Goal: Information Seeking & Learning: Learn about a topic

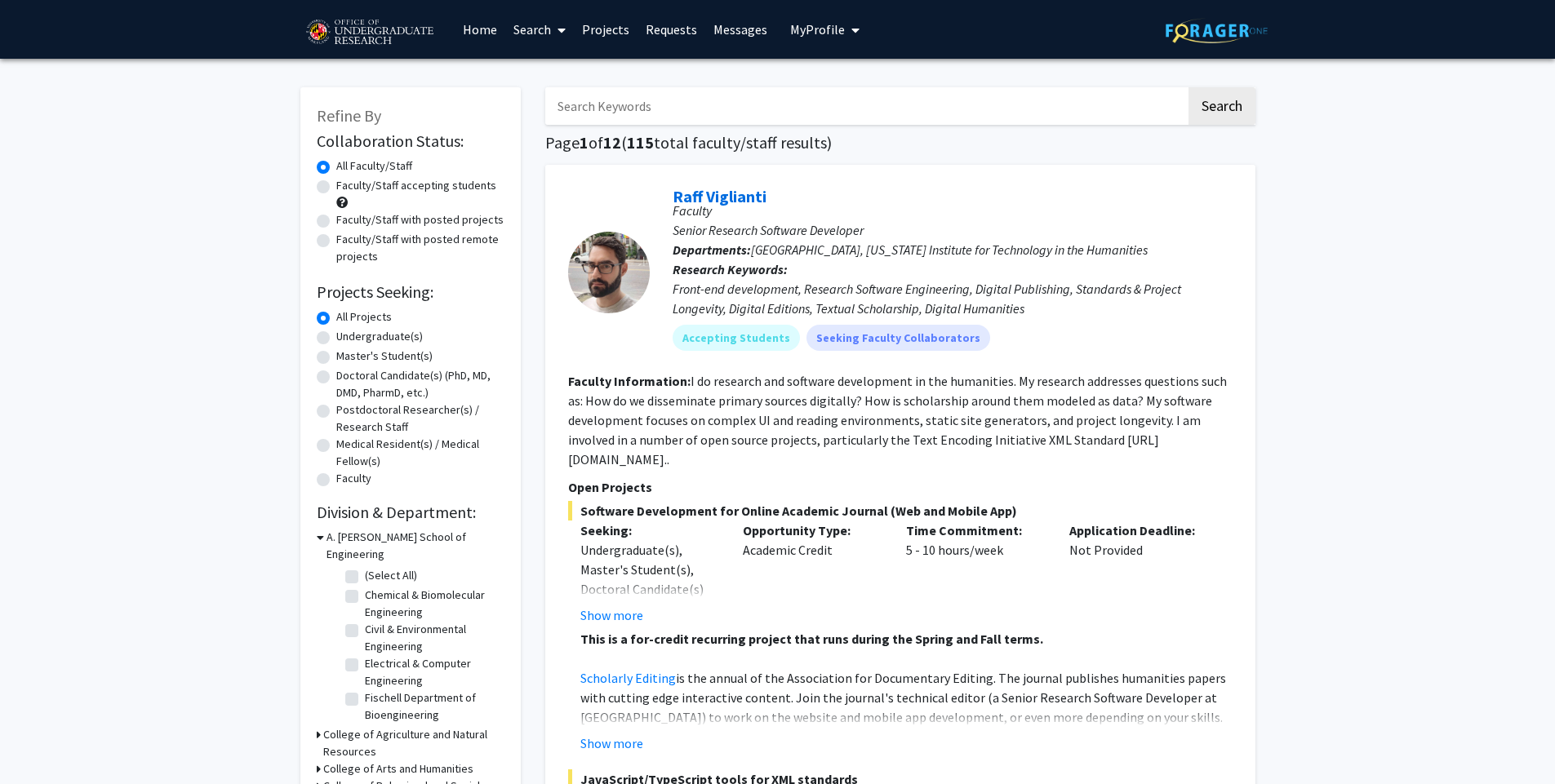
click at [816, 22] on span "My Profile" at bounding box center [817, 28] width 55 height 16
click at [852, 76] on span "Raff Viglianti" at bounding box center [880, 76] width 77 height 18
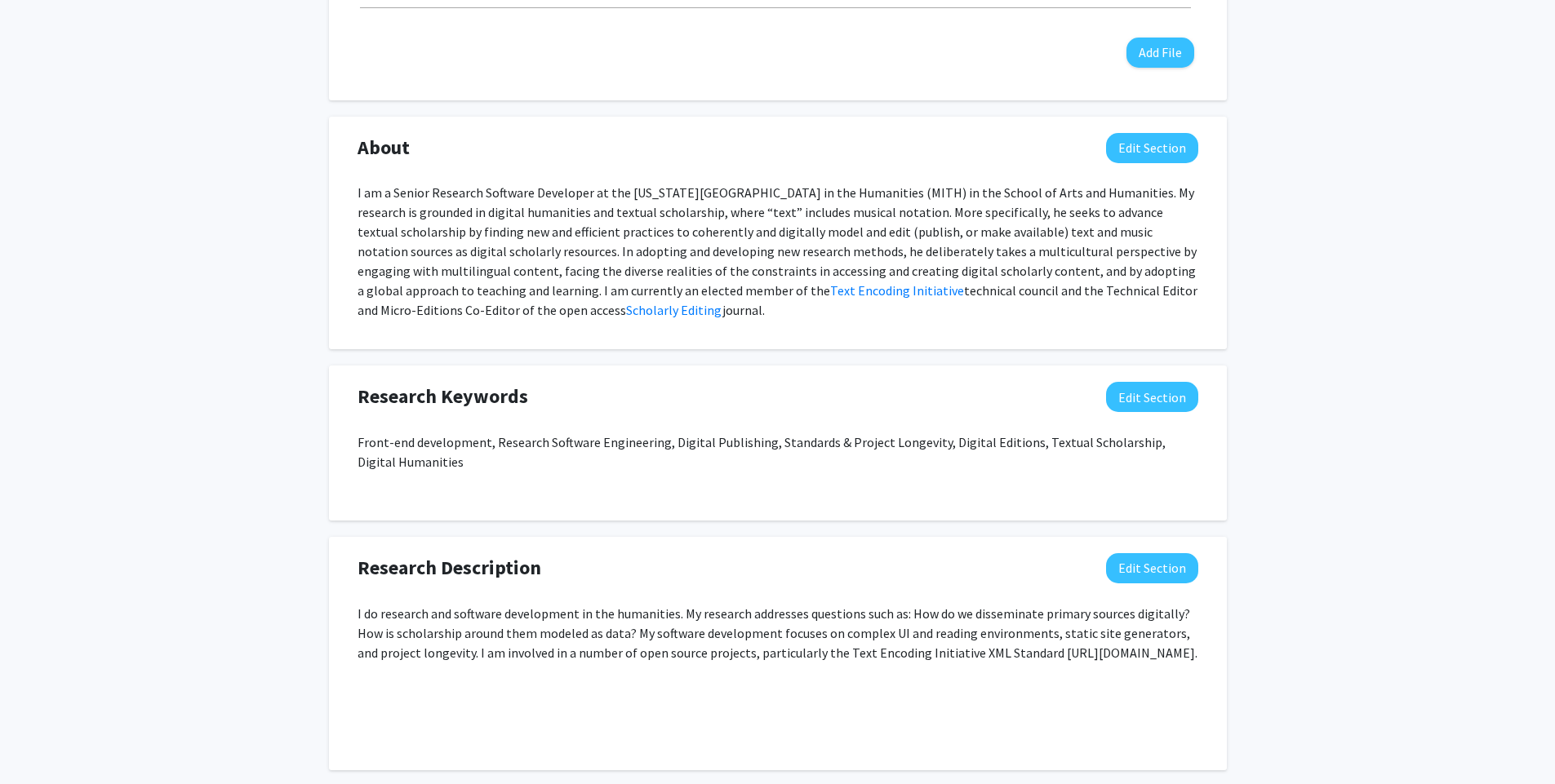
scroll to position [686, 0]
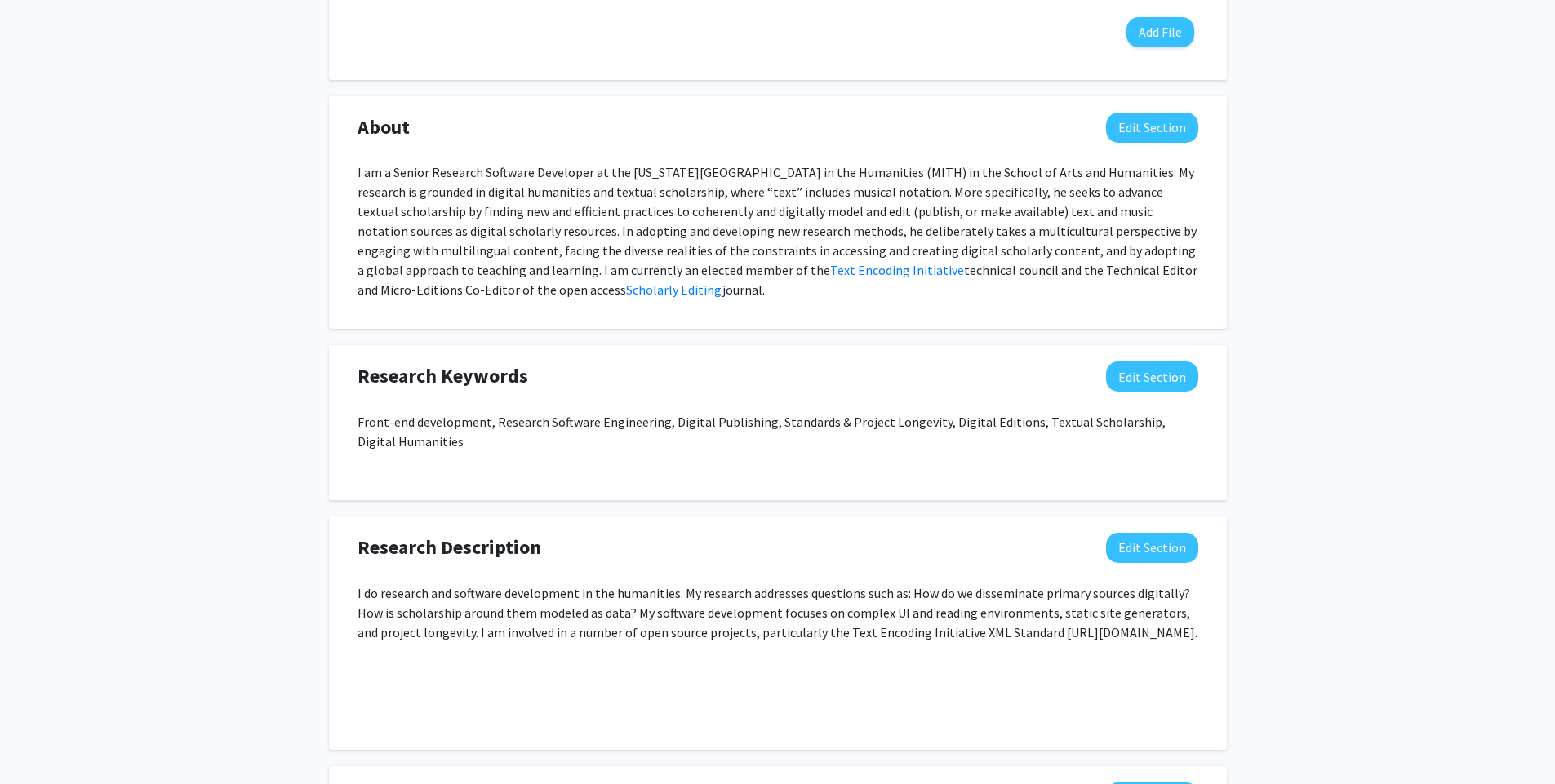
drag, startPoint x: 650, startPoint y: 295, endPoint x: 305, endPoint y: 179, distance: 364.0
click at [305, 179] on div "Raff Viglianti Edit Section See Public View help Title: Senior Research Softwar…" at bounding box center [778, 332] width 1555 height 1916
copy p "I am a Senior Research Software Developer at the [US_STATE][GEOGRAPHIC_DATA] in…"
click at [667, 354] on div "Research Keywords Edit Section Front-end development, Research Software Enginee…" at bounding box center [778, 422] width 897 height 155
drag, startPoint x: 907, startPoint y: 593, endPoint x: 1200, endPoint y: 631, distance: 295.5
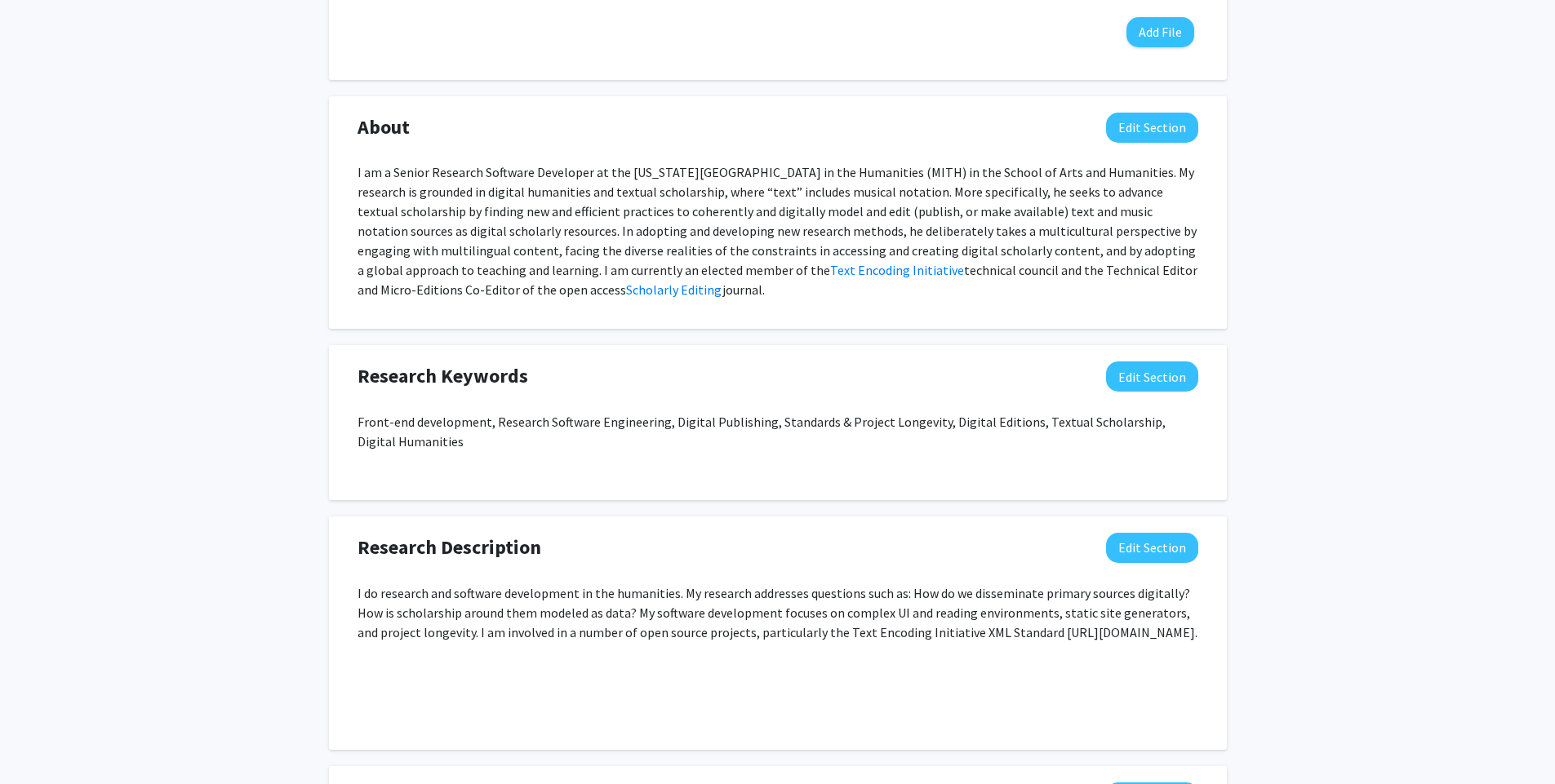
click at [1200, 631] on div "I do research and software development in the humanities. My research addresses…" at bounding box center [778, 658] width 865 height 150
copy p "How do we disseminate primary sources digitally? How is scholarship around them…"
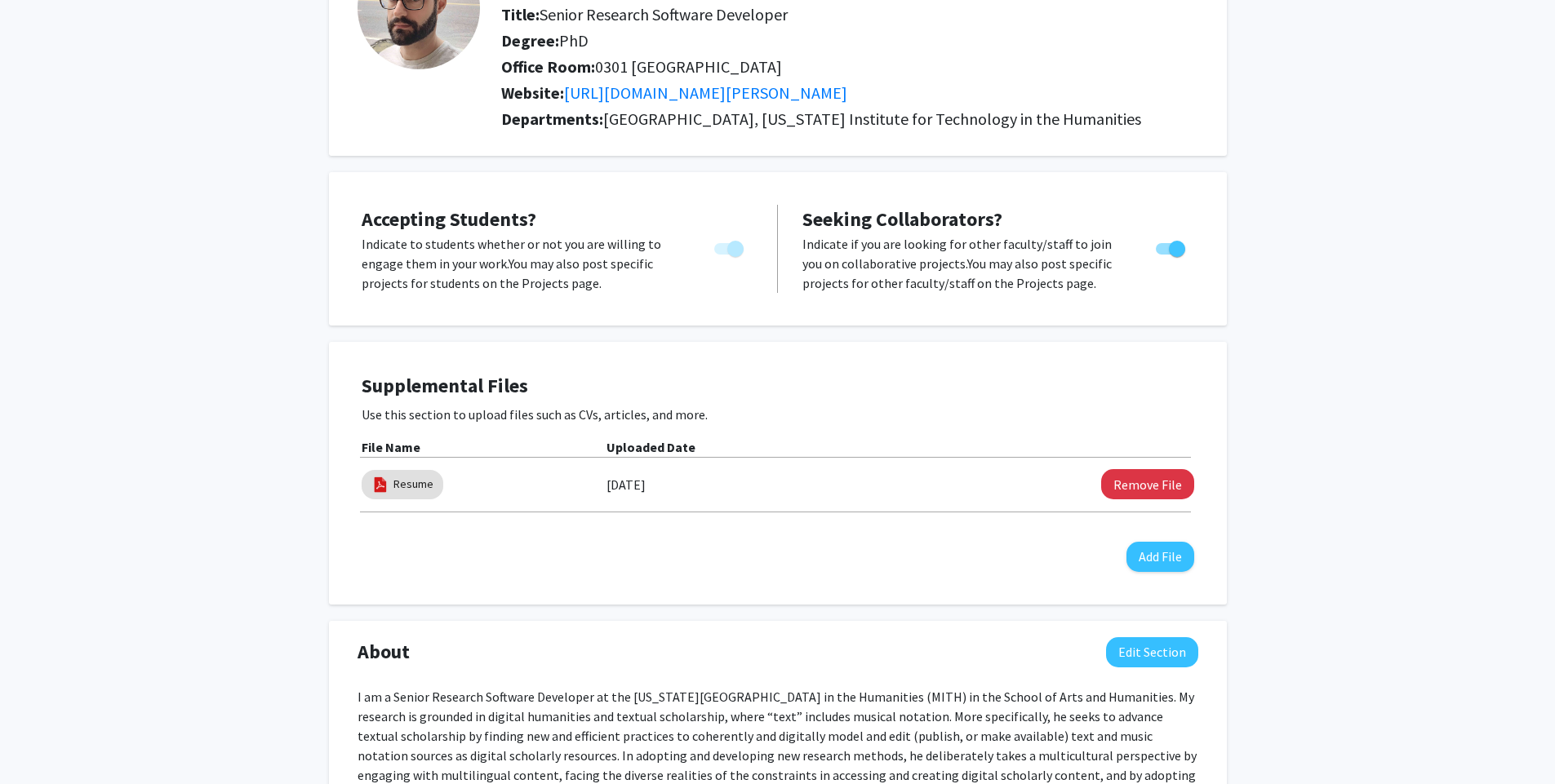
scroll to position [0, 0]
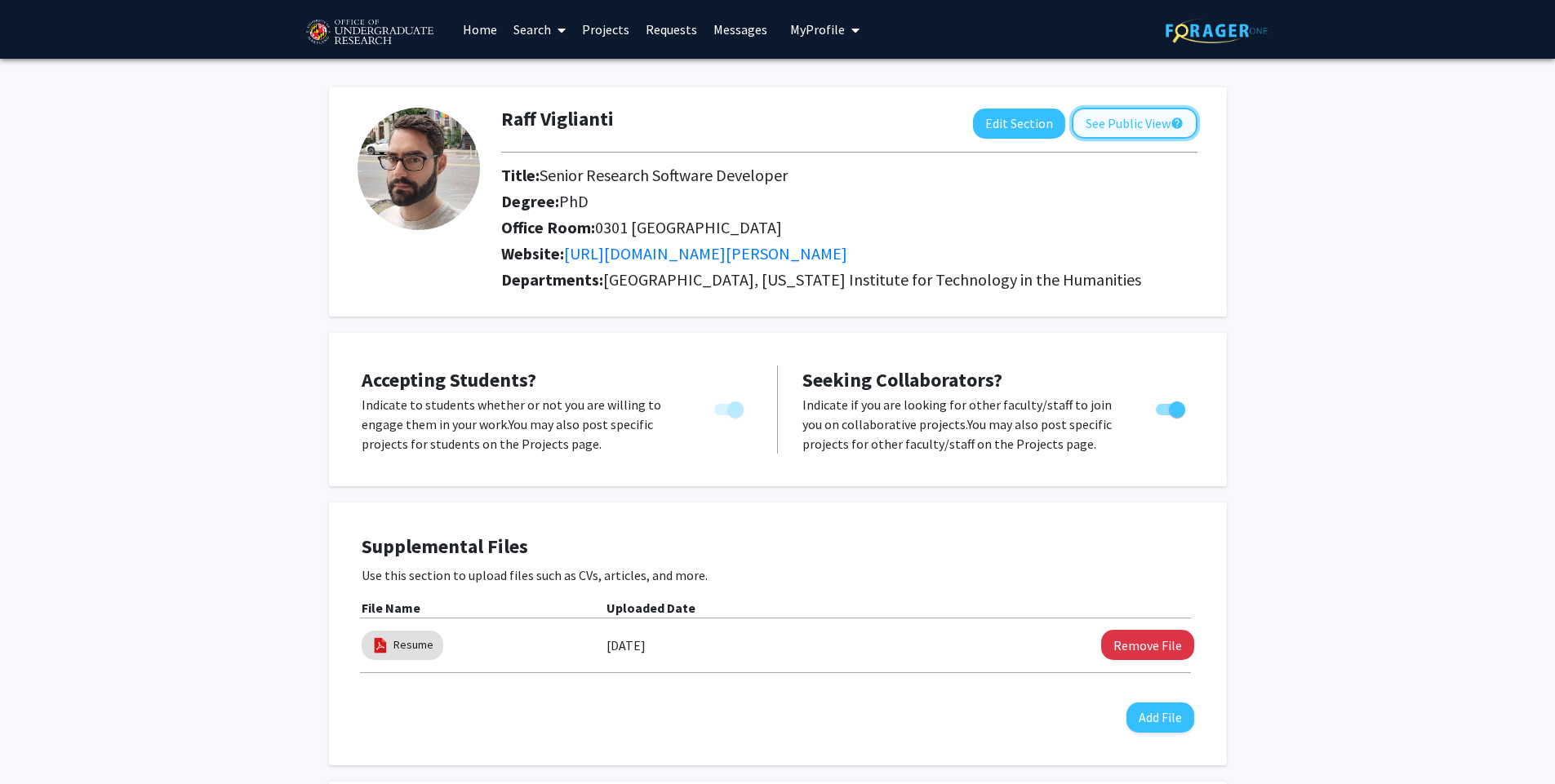
click at [1110, 122] on button "See Public View help" at bounding box center [1134, 123] width 126 height 31
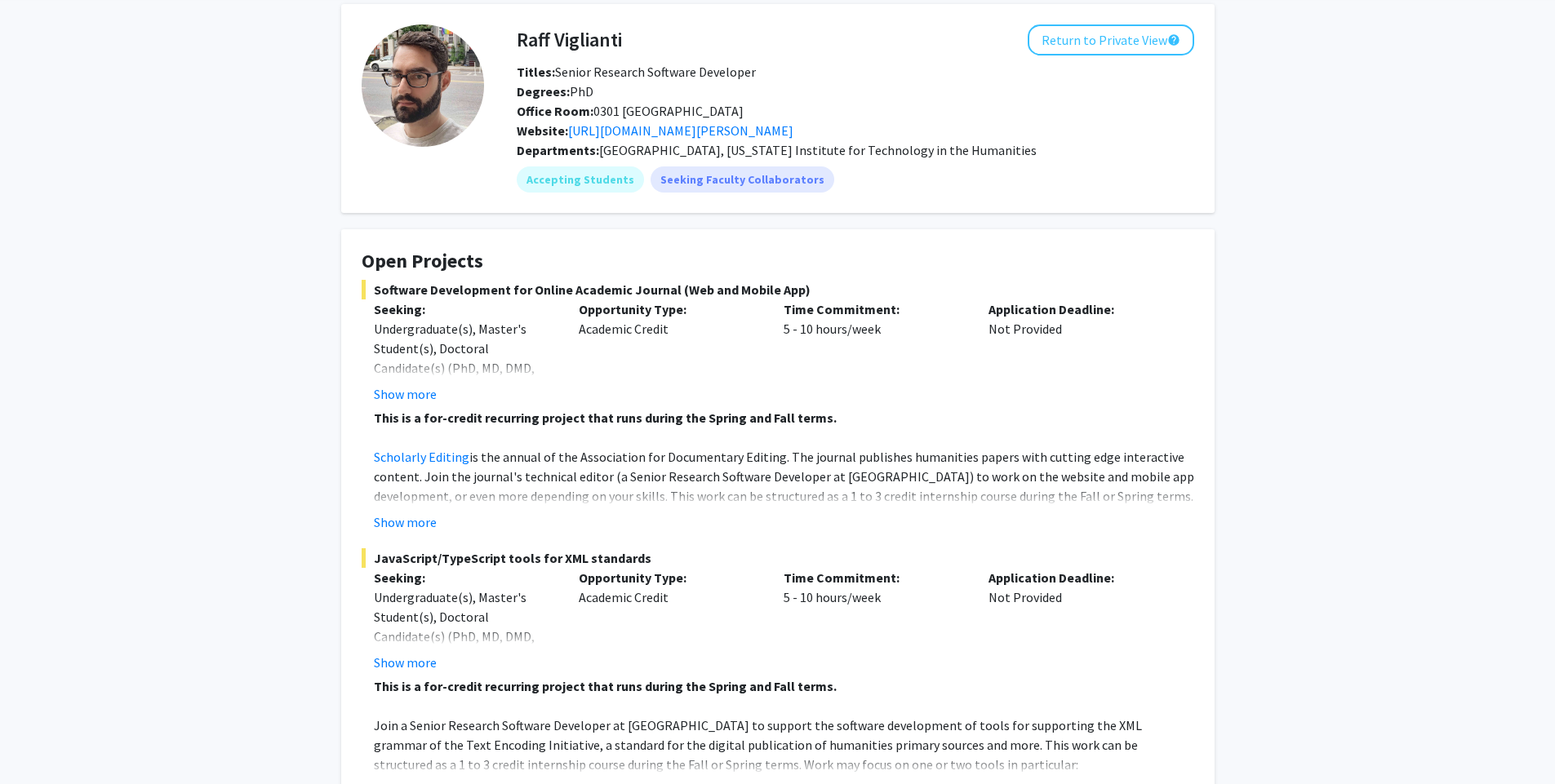
scroll to position [196, 0]
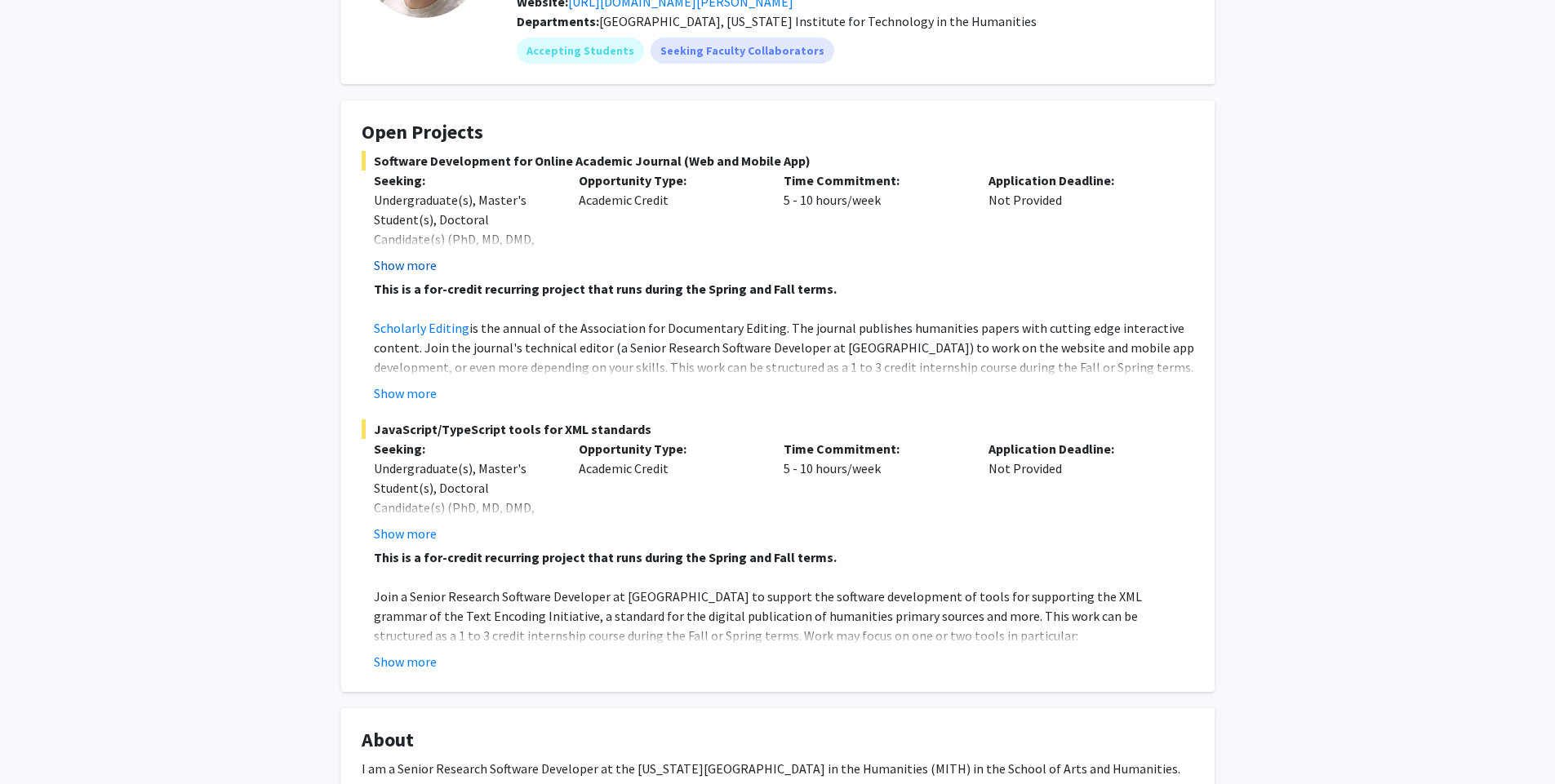
click at [428, 264] on button "Show more" at bounding box center [405, 264] width 63 height 20
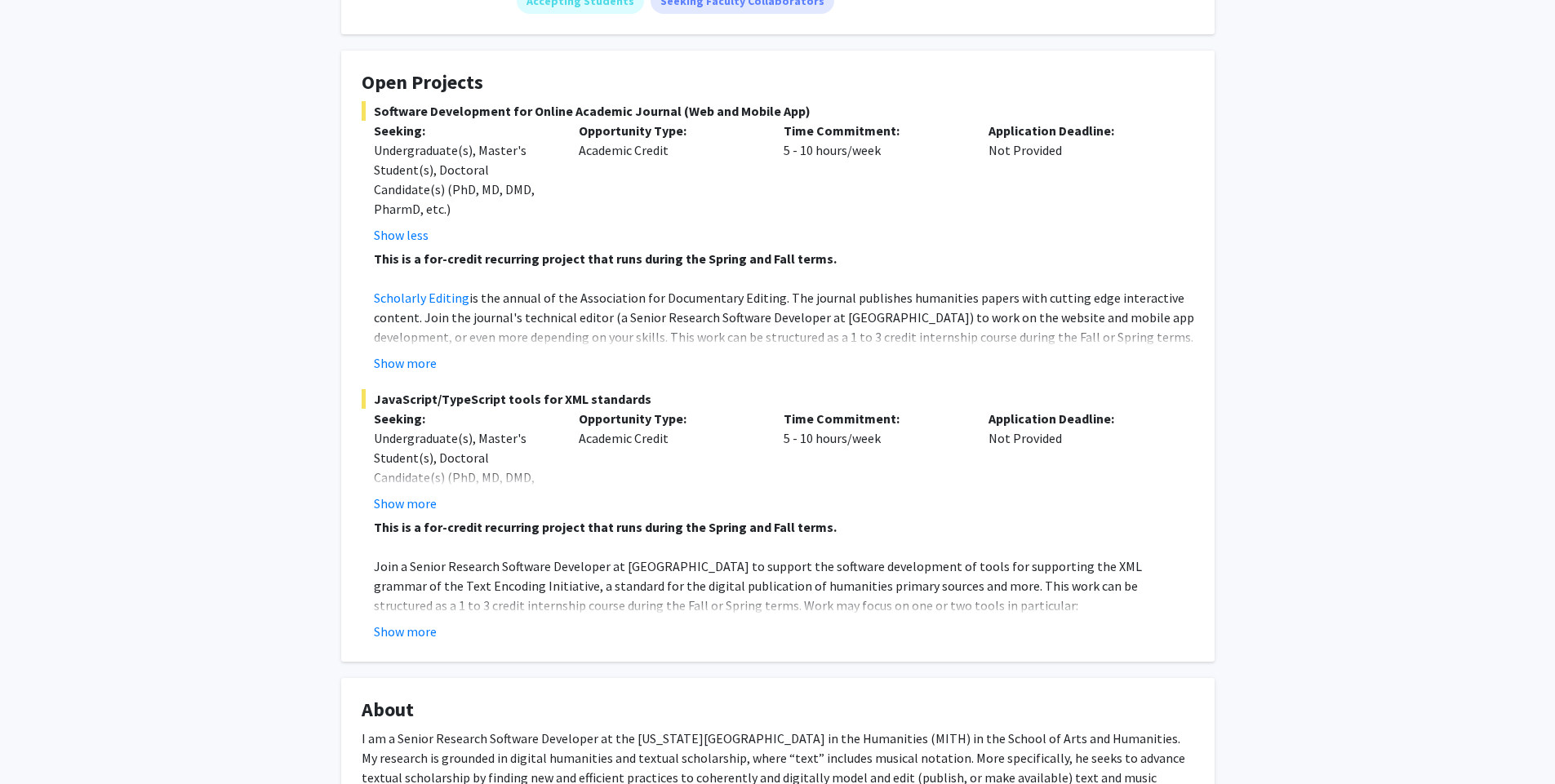
scroll to position [294, 0]
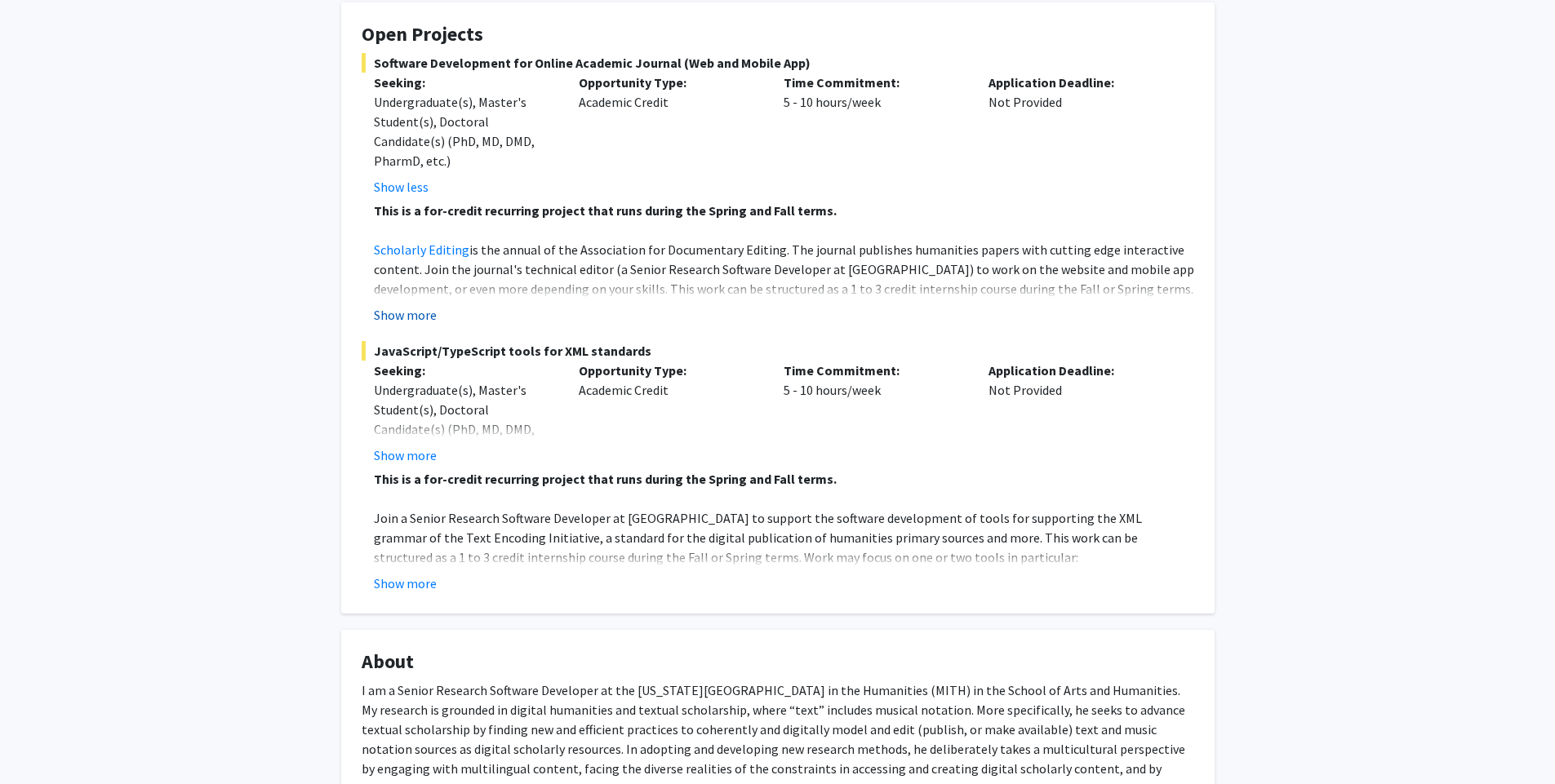
click at [417, 319] on button "Show more" at bounding box center [405, 315] width 63 height 20
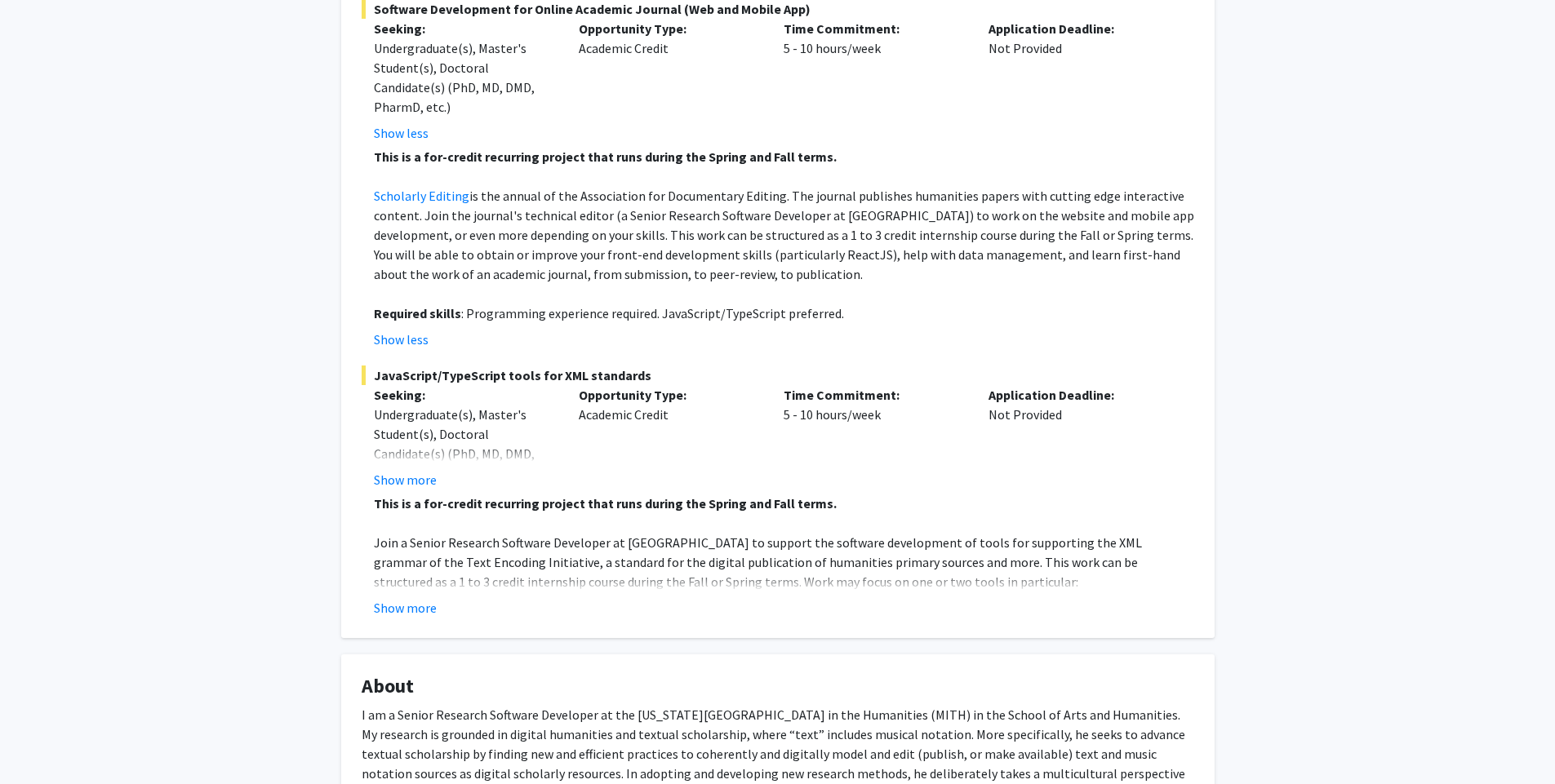
scroll to position [392, 0]
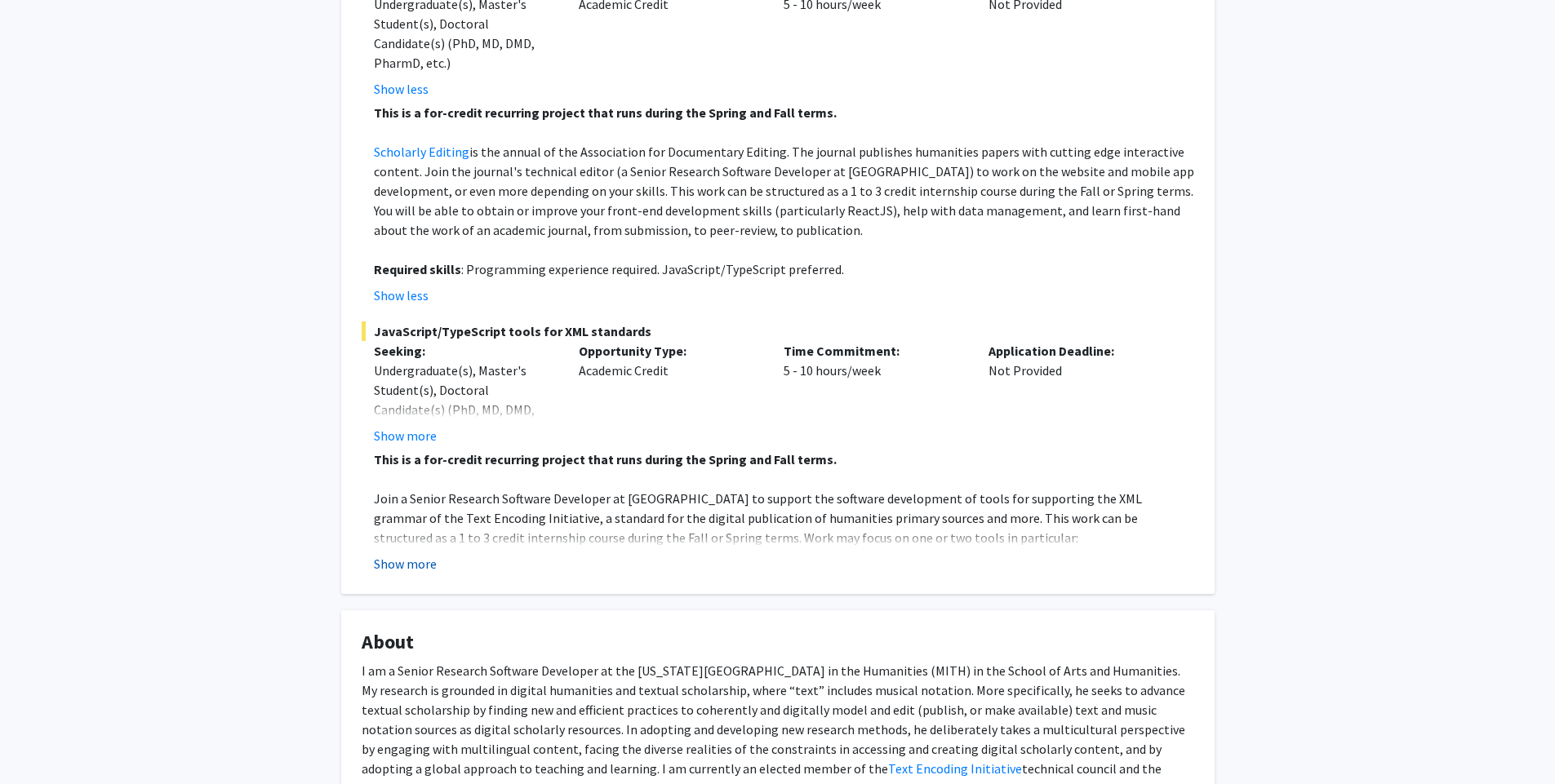
click at [389, 569] on button "Show more" at bounding box center [405, 564] width 63 height 20
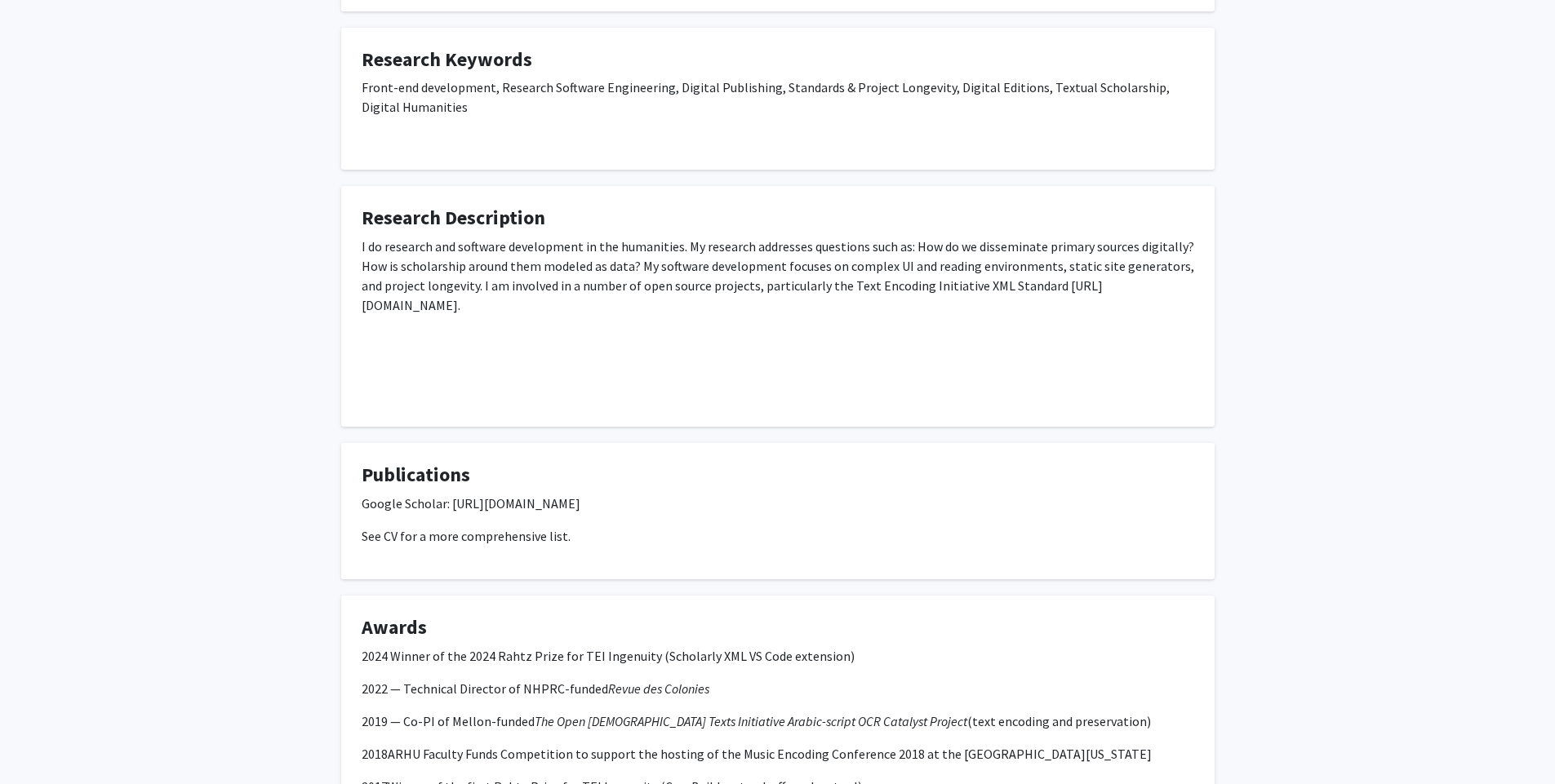
scroll to position [1371, 0]
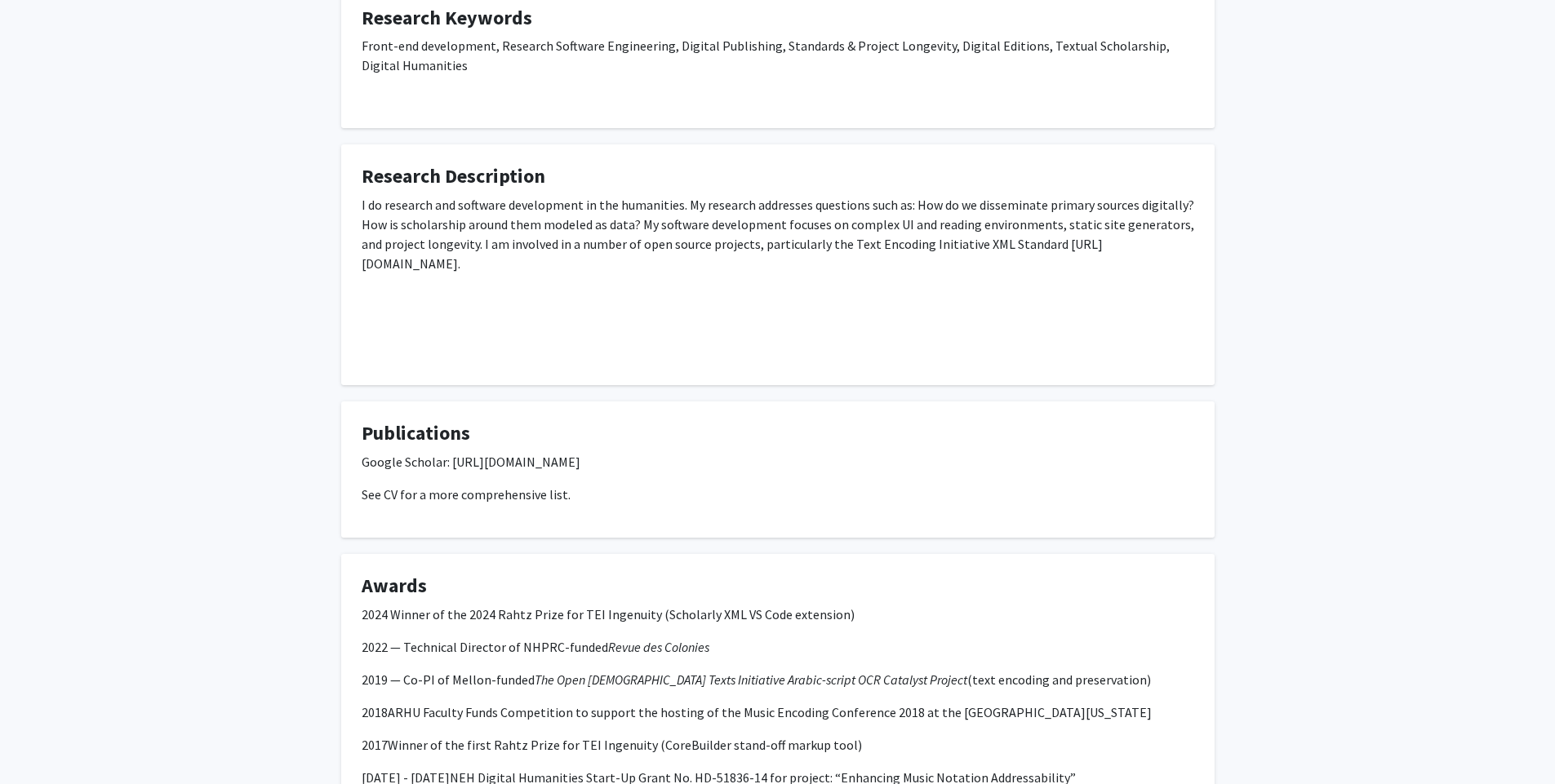
click at [776, 207] on p "I do research and software development in the humanities. My research addresses…" at bounding box center [778, 233] width 832 height 78
copy p "addresses"
drag, startPoint x: 812, startPoint y: 206, endPoint x: 908, endPoint y: 208, distance: 96.0
click at [908, 208] on p "I do research and software development in the humanities. My research addresses…" at bounding box center [778, 233] width 832 height 78
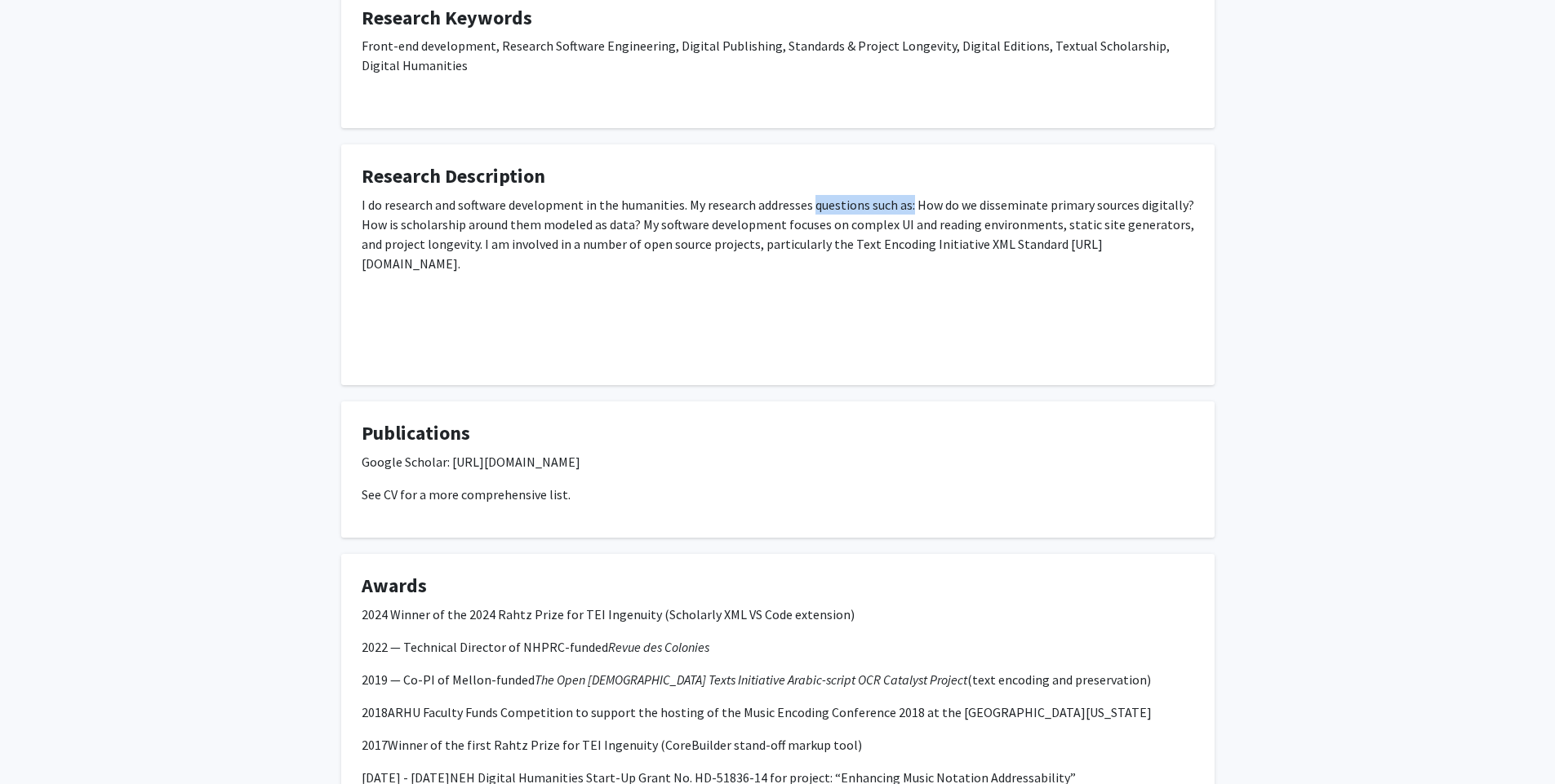
copy p "questions such as:"
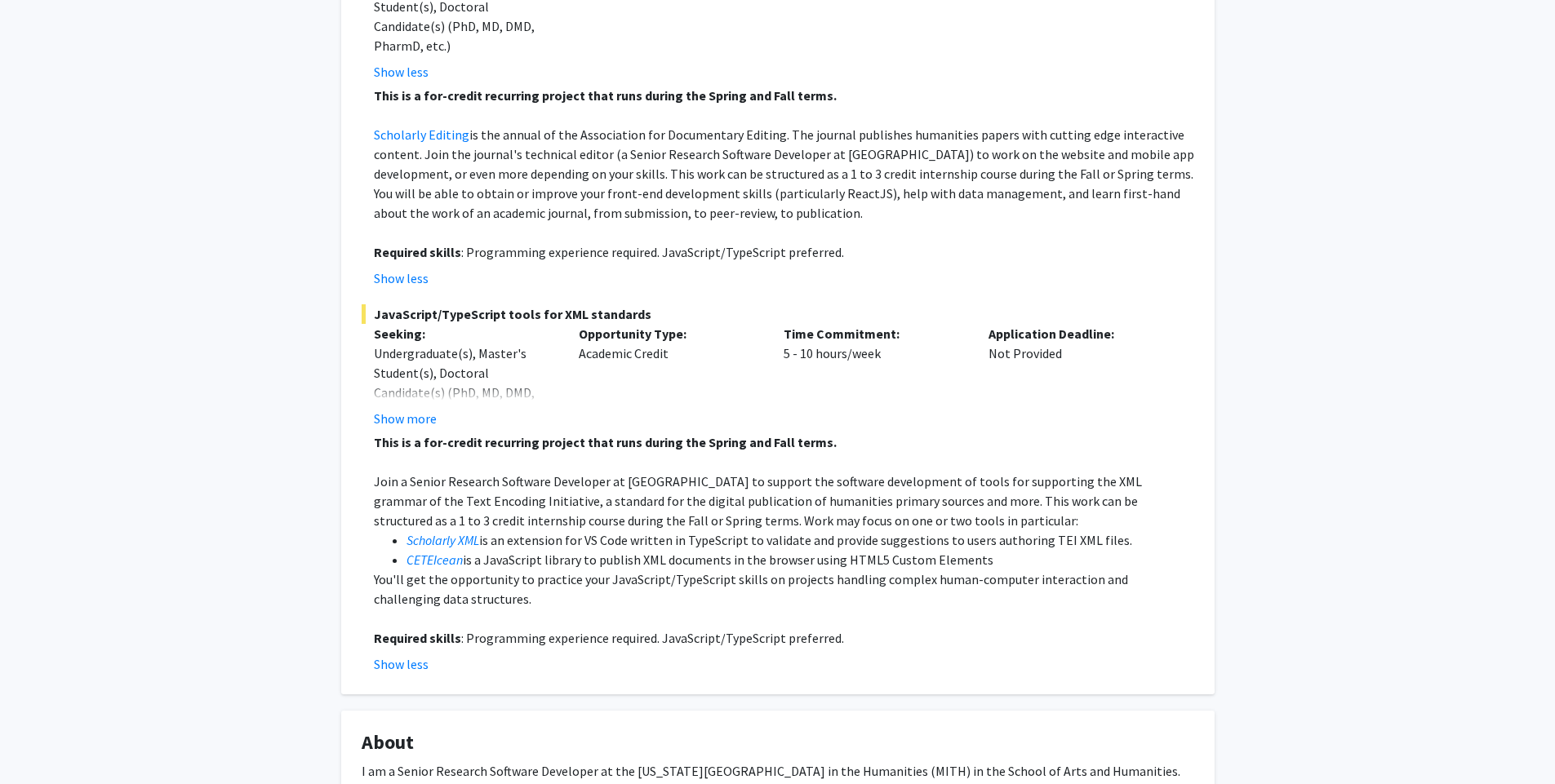
scroll to position [294, 0]
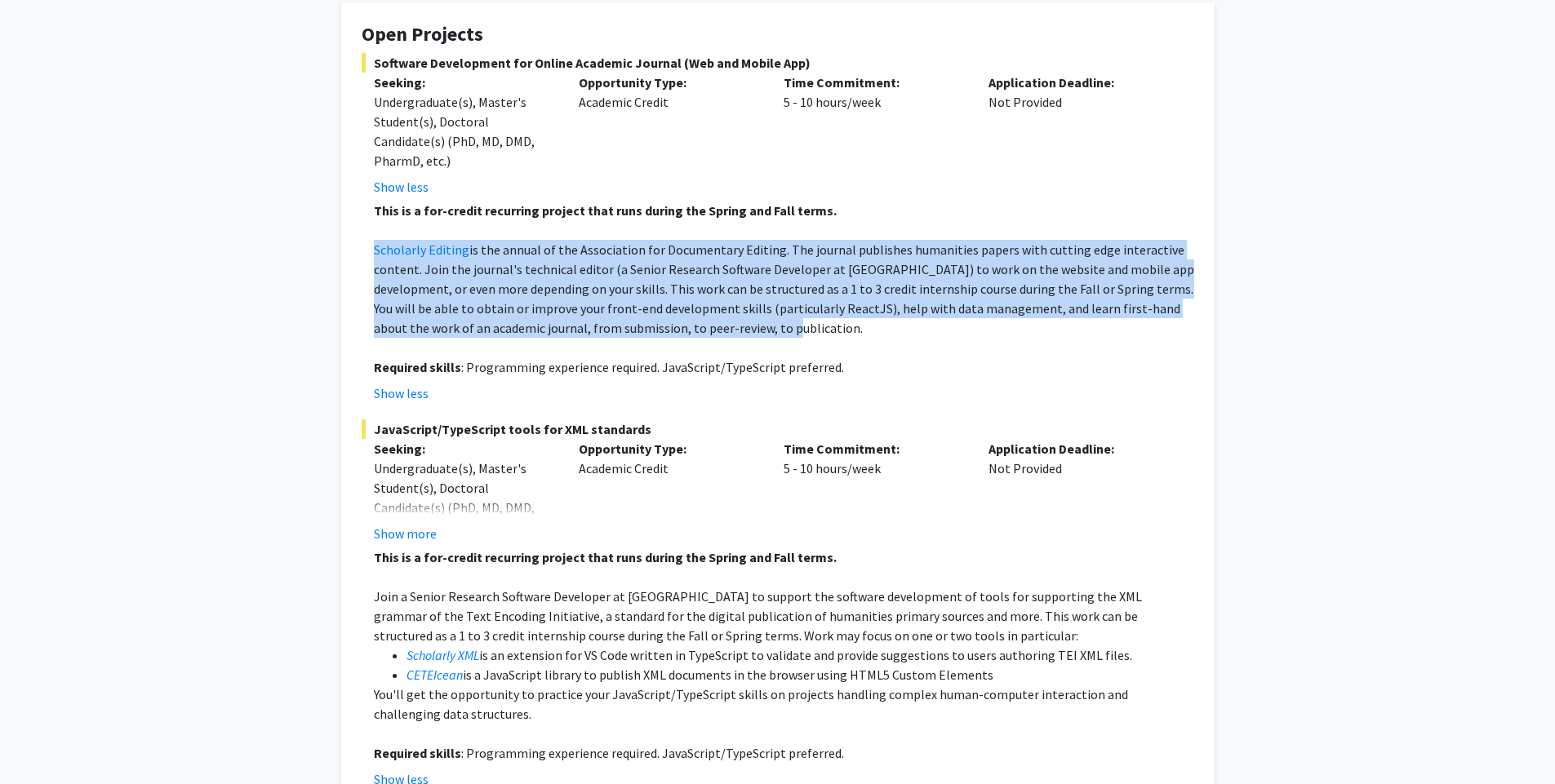
drag, startPoint x: 366, startPoint y: 253, endPoint x: 938, endPoint y: 332, distance: 577.4
click at [938, 332] on fg-read-more "This is a for-credit recurring project that runs during the Spring and Fall ter…" at bounding box center [778, 302] width 832 height 202
copy p "Scholarly Editing is the annual of the Association for Documentary Editing. The…"
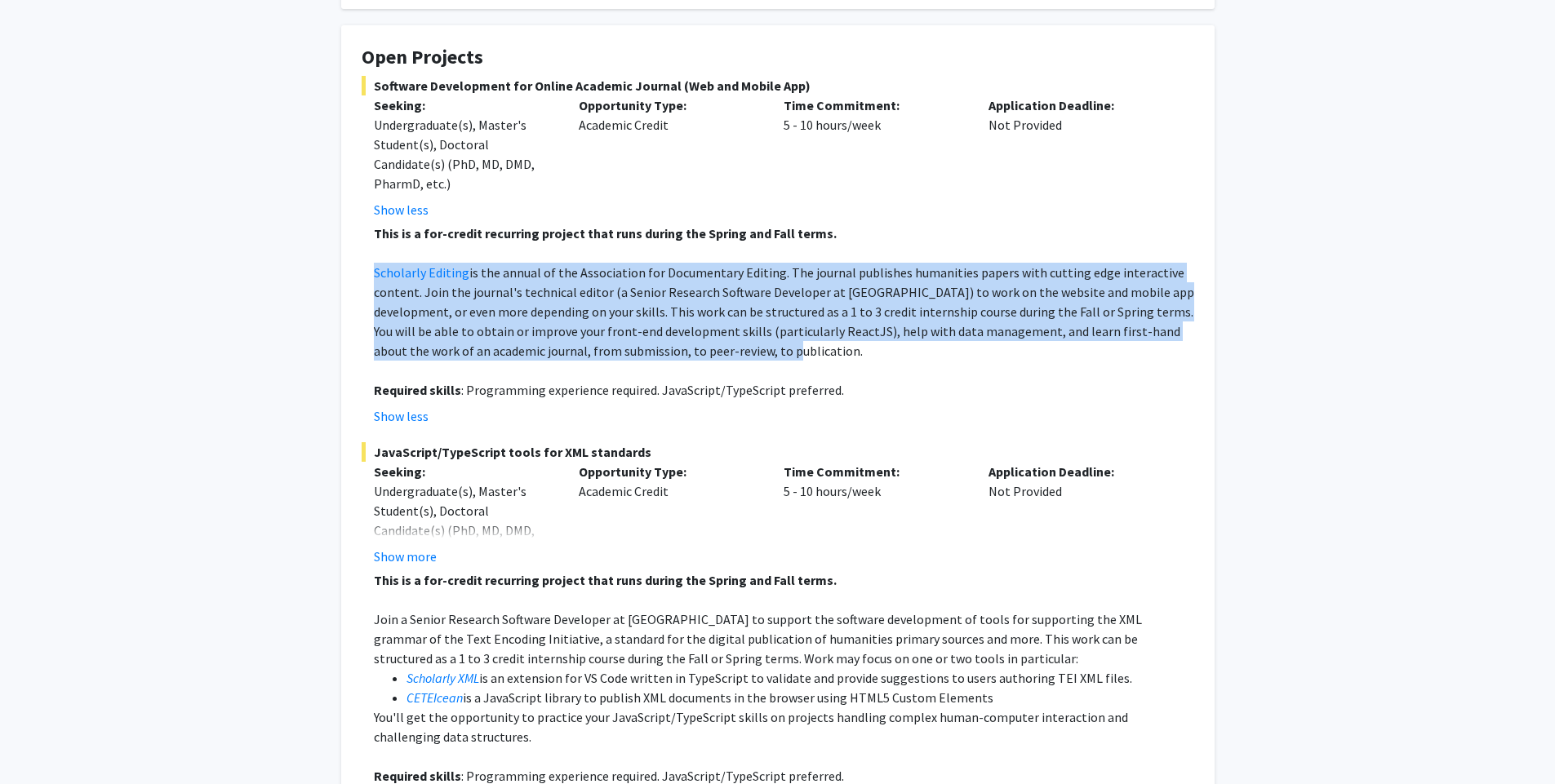
scroll to position [489, 0]
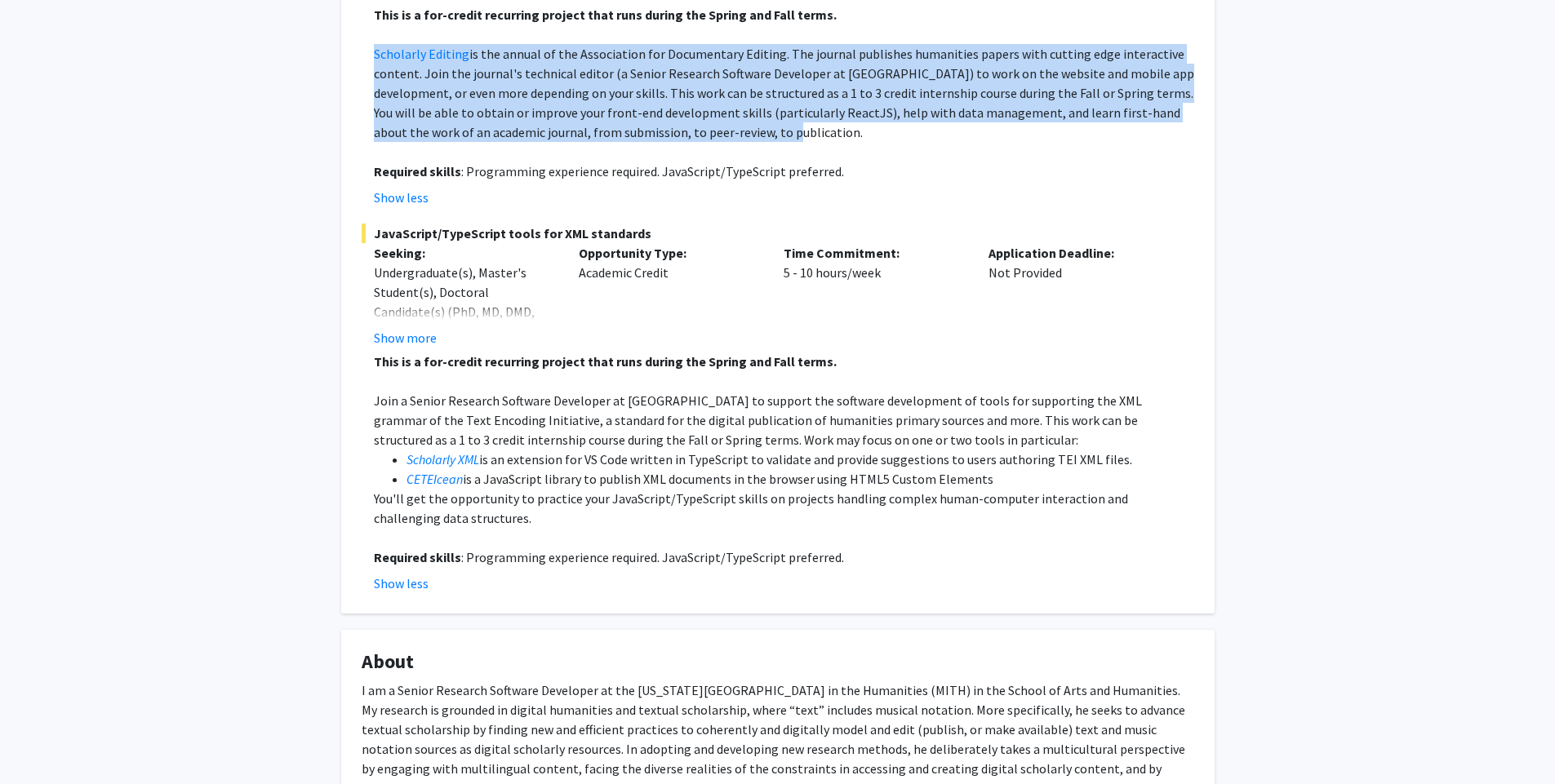
drag, startPoint x: 392, startPoint y: 454, endPoint x: 1123, endPoint y: 517, distance: 733.7
click at [1123, 517] on div "This is a for-credit recurring project that runs during the Spring and Fall ter…" at bounding box center [784, 459] width 820 height 215
copy div "Scholarly XML is an extension for VS Code written in TypeScript to validate and…"
click at [553, 500] on p "You'll get the opportunity to practice your JavaScript/TypeScript skills on pro…" at bounding box center [784, 507] width 820 height 39
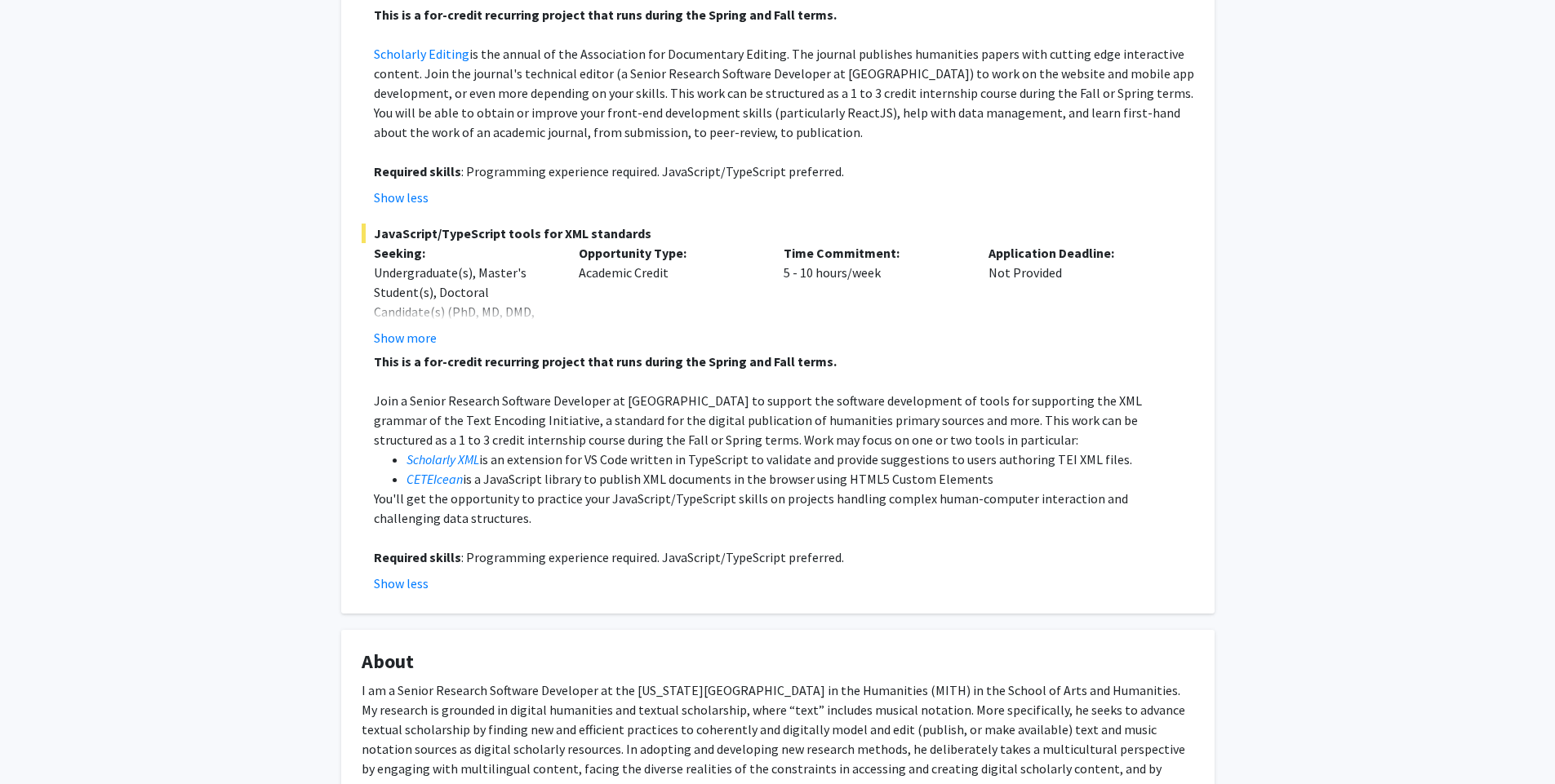
drag, startPoint x: 401, startPoint y: 465, endPoint x: 1176, endPoint y: 511, distance: 776.4
click at [1176, 511] on div "This is a for-credit recurring project that runs during the Spring and Fall ter…" at bounding box center [784, 459] width 820 height 215
copy div "Scholarly XML is an extension for VS Code written in TypeScript to validate and…"
click at [473, 464] on em "Scholarly XML" at bounding box center [442, 459] width 73 height 16
click at [453, 474] on em "CETEIcean" at bounding box center [435, 478] width 57 height 16
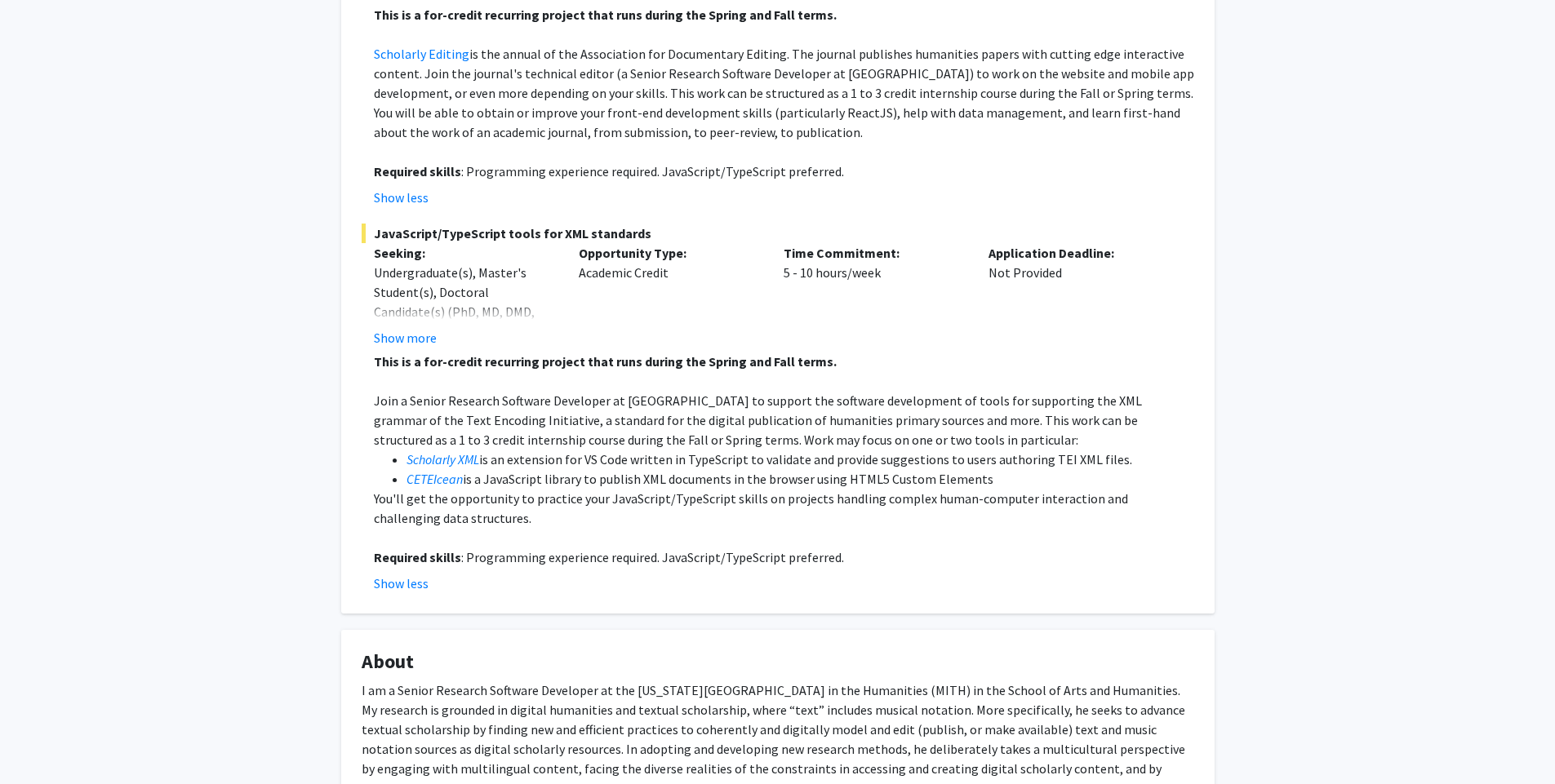
click at [461, 490] on p "You'll get the opportunity to practice your JavaScript/TypeScript skills on pro…" at bounding box center [784, 507] width 820 height 39
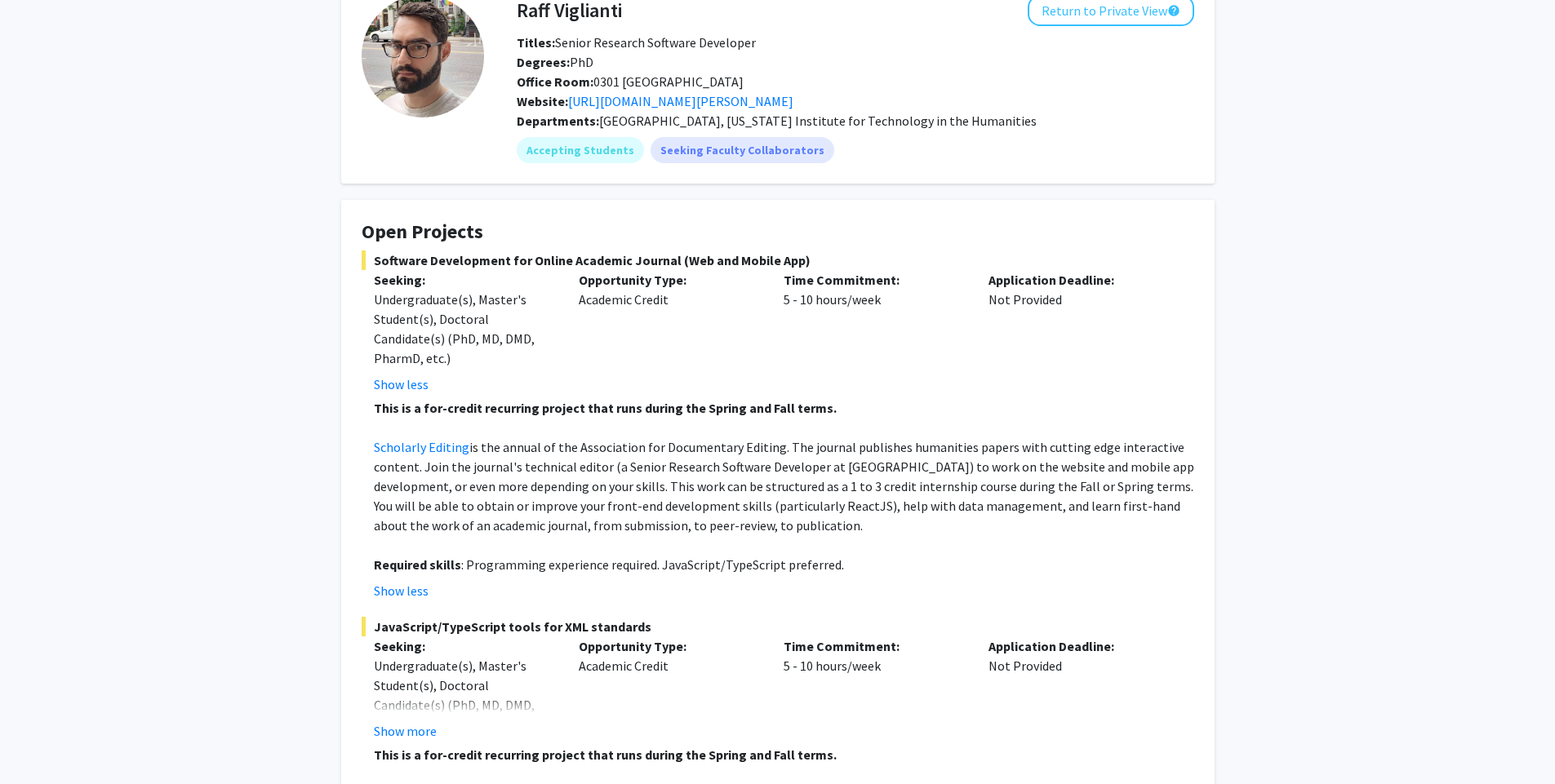
scroll to position [294, 0]
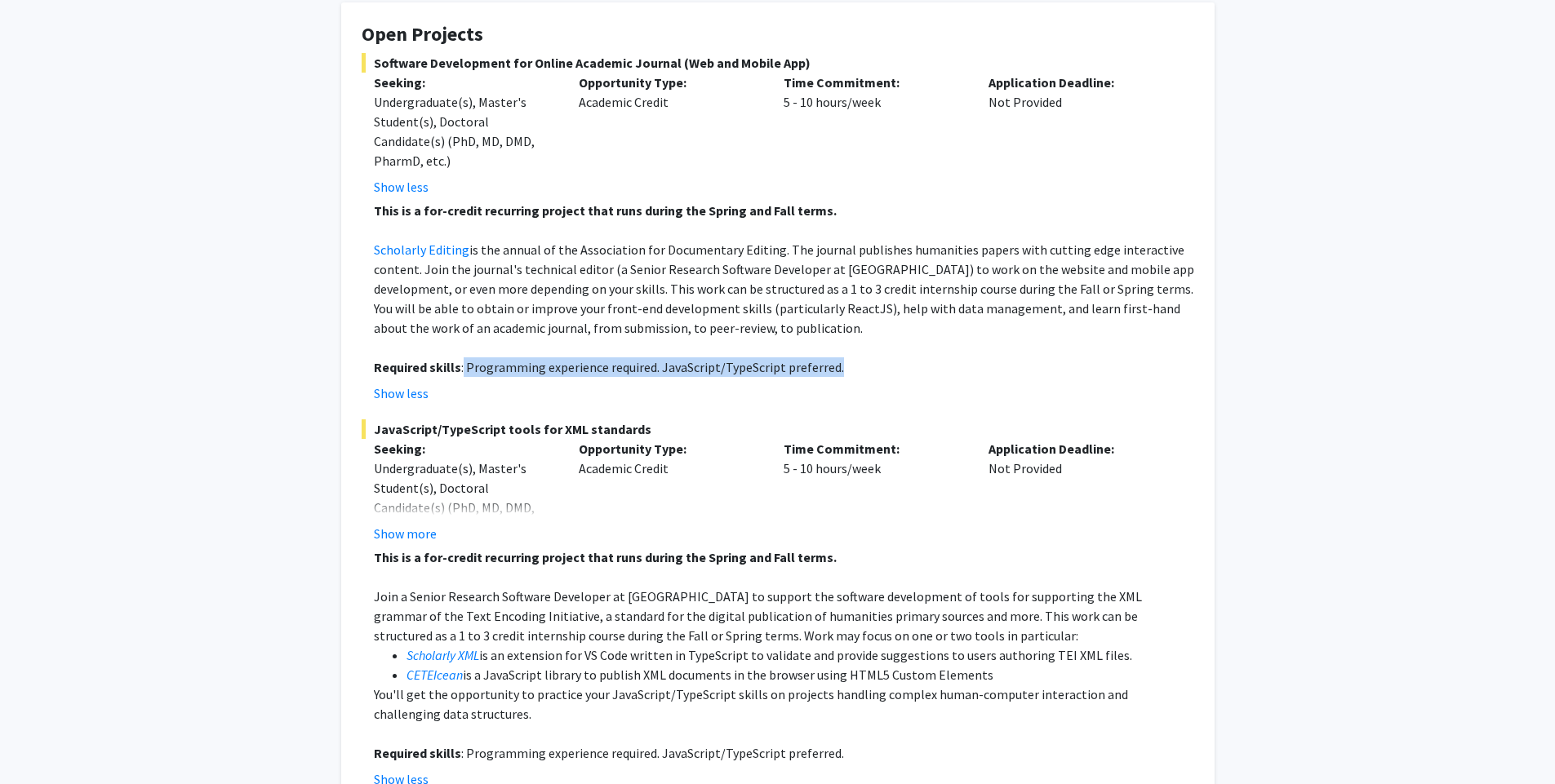
drag, startPoint x: 463, startPoint y: 366, endPoint x: 903, endPoint y: 368, distance: 440.0
click at [903, 368] on p "Required skills : Programming experience required. JavaScript/TypeScript prefer…" at bounding box center [784, 366] width 820 height 20
copy p "Programming experience required. JavaScript/TypeScript preferred."
